Goal: Register for event/course: Register for event/course

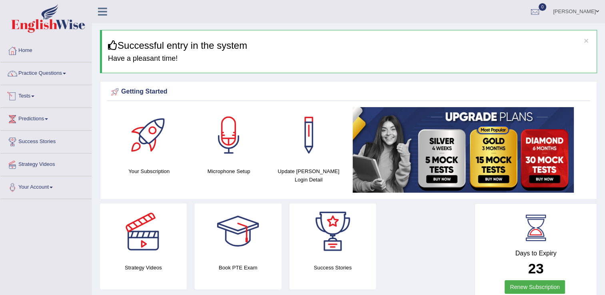
click at [23, 96] on link "Tests" at bounding box center [45, 95] width 91 height 20
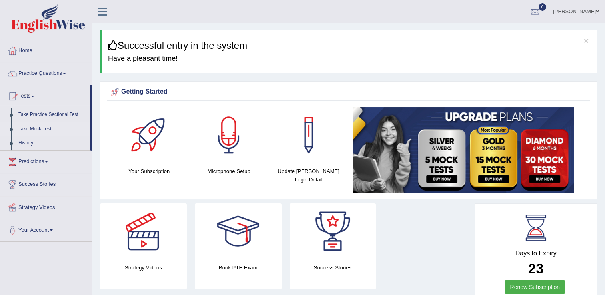
click at [29, 128] on link "Take Mock Test" at bounding box center [52, 129] width 75 height 14
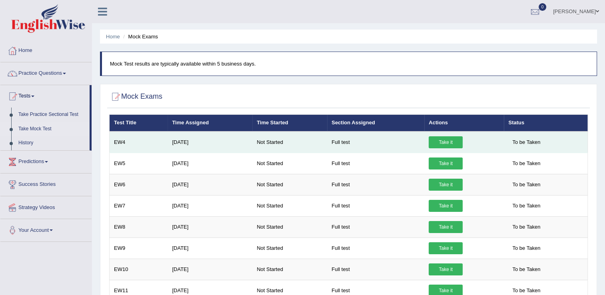
click at [443, 140] on link "Take it" at bounding box center [446, 142] width 34 height 12
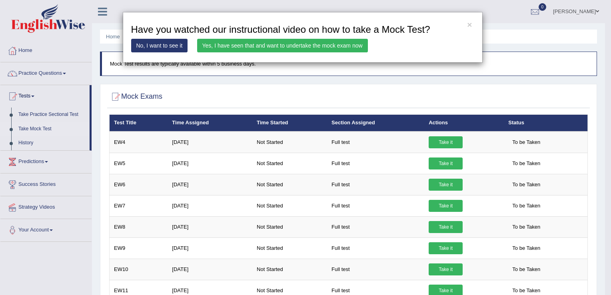
click at [288, 45] on link "Yes, I have seen that and want to undertake the mock exam now" at bounding box center [282, 46] width 171 height 14
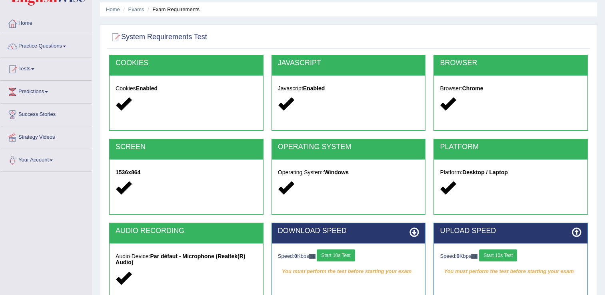
scroll to position [40, 0]
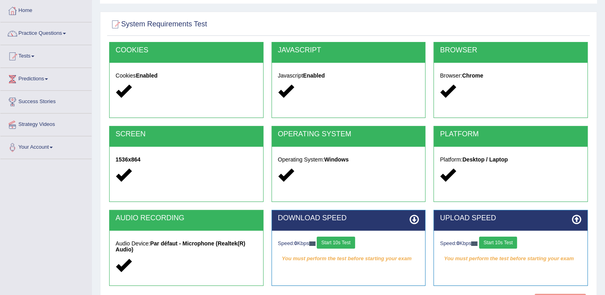
click at [341, 242] on button "Start 10s Test" at bounding box center [336, 243] width 38 height 12
click at [506, 241] on button "Start 10s Test" at bounding box center [498, 243] width 38 height 12
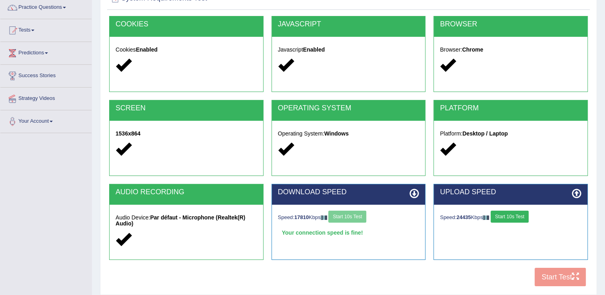
scroll to position [80, 0]
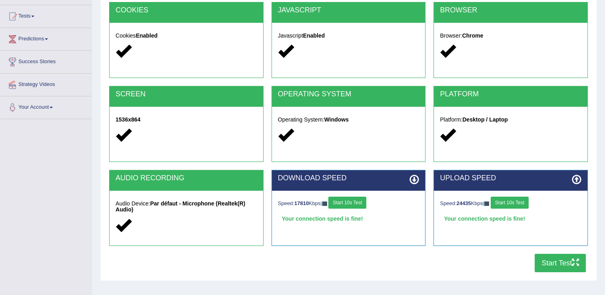
click at [544, 263] on button "Start Test" at bounding box center [560, 263] width 51 height 18
